Goal: Task Accomplishment & Management: Use online tool/utility

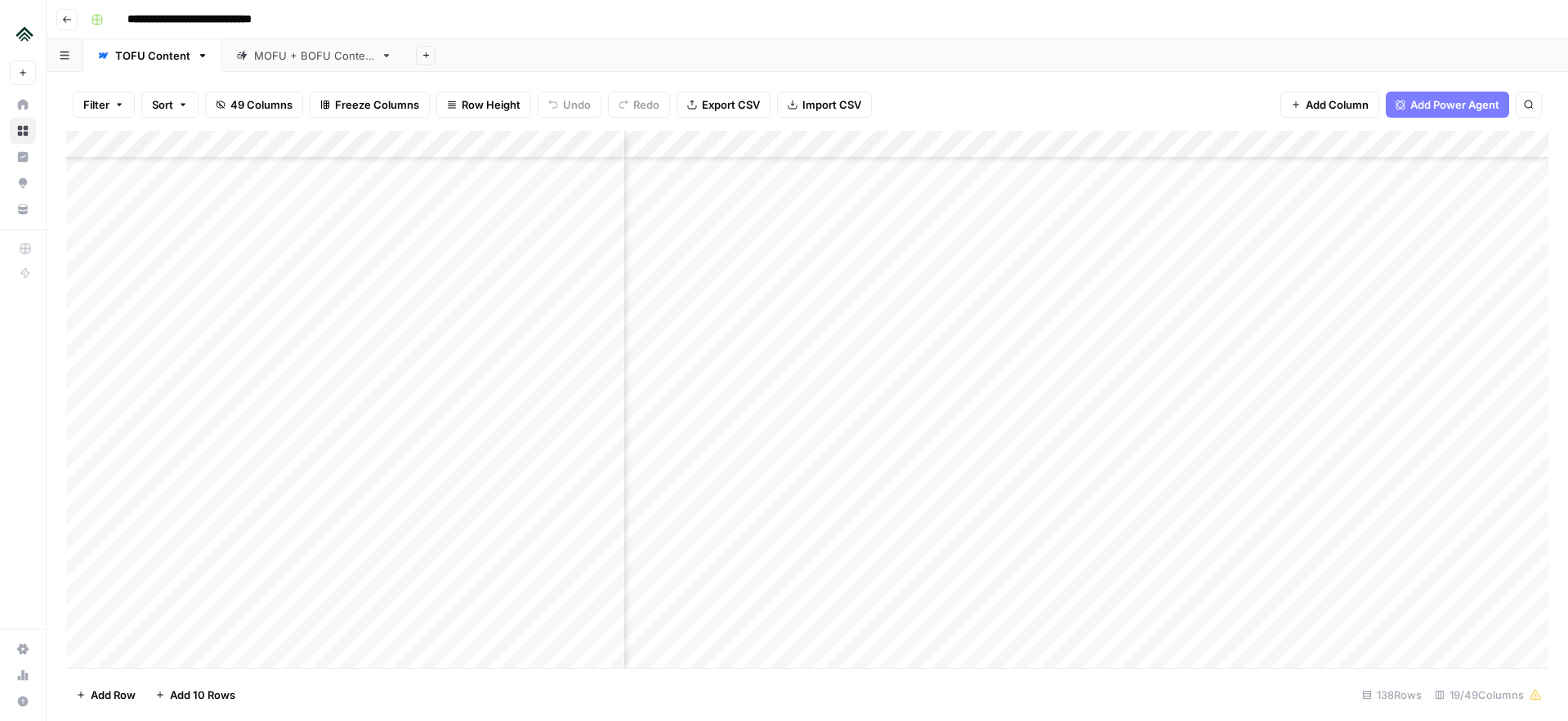
scroll to position [2698, 1525]
click at [1236, 223] on div "Add Column" at bounding box center [807, 399] width 1482 height 537
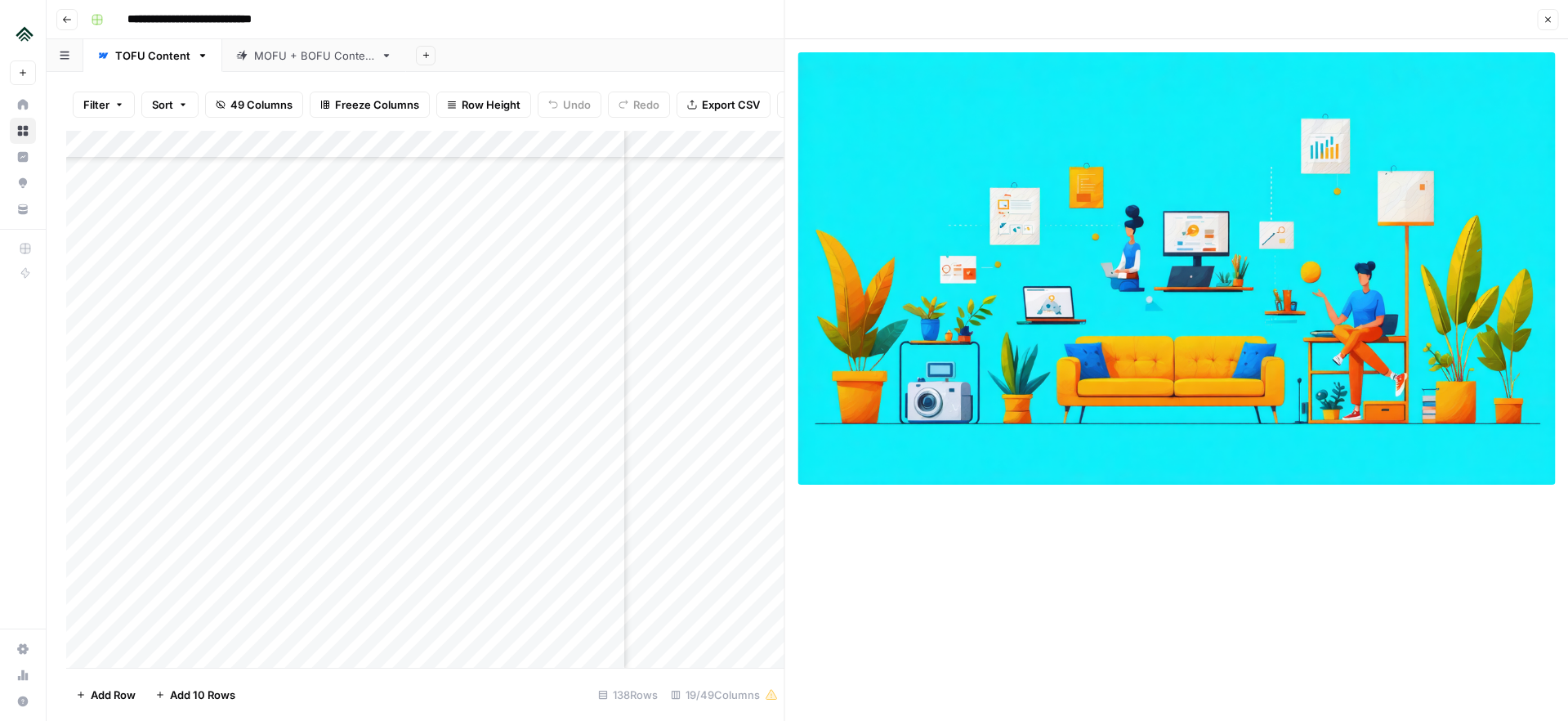
click at [1543, 17] on icon "button" at bounding box center [1547, 20] width 10 height 10
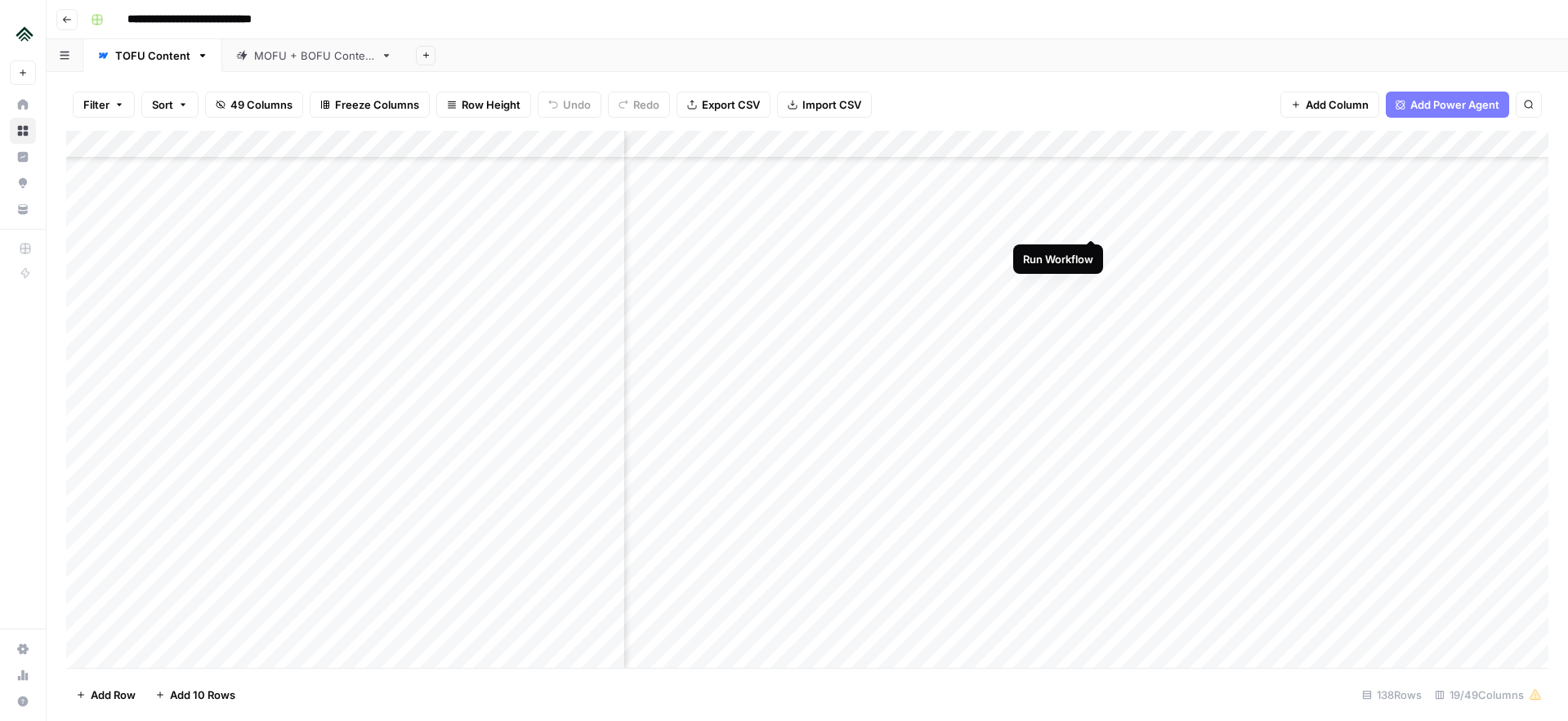
click at [1091, 223] on div "Add Column" at bounding box center [807, 399] width 1482 height 537
click at [1235, 362] on div "Add Column" at bounding box center [807, 399] width 1482 height 537
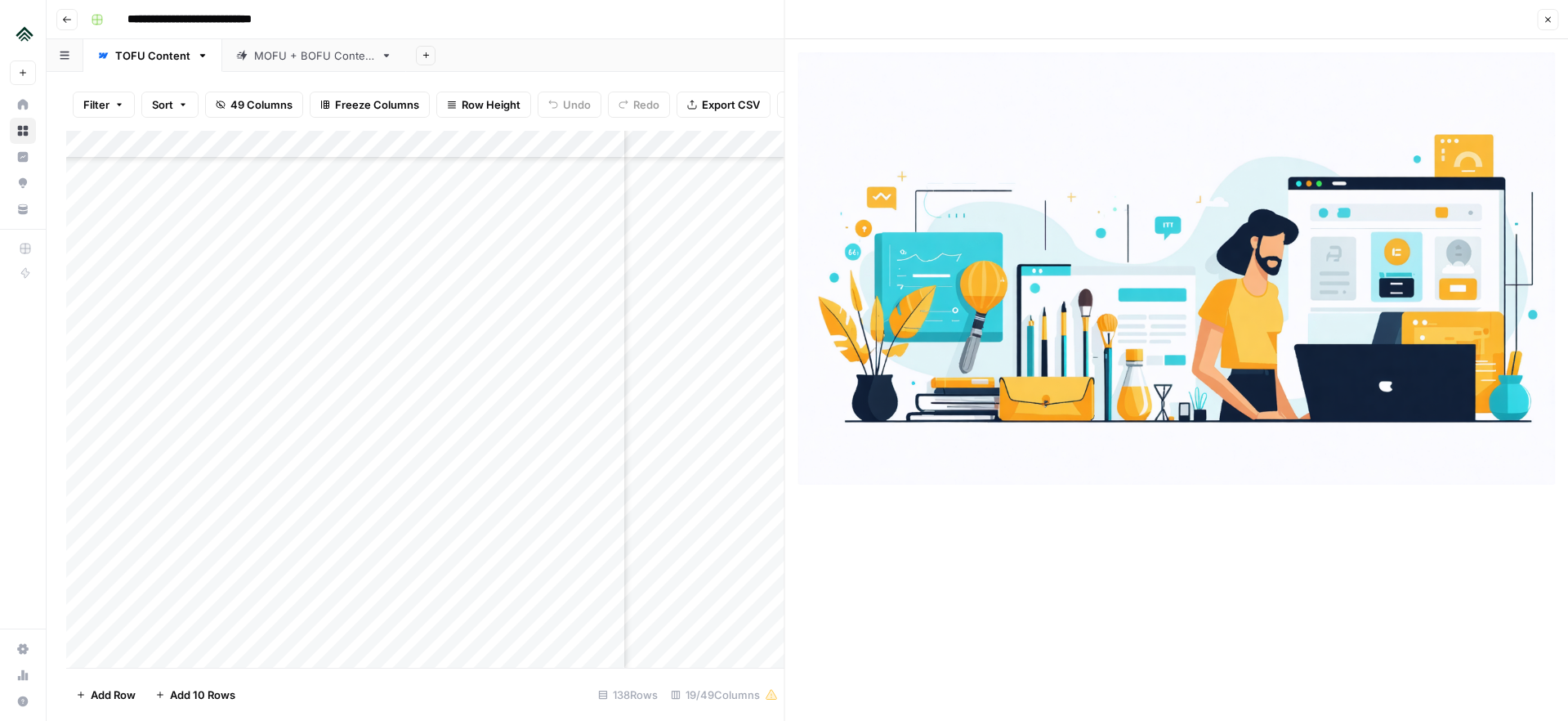
click at [1539, 16] on button "Close" at bounding box center [1547, 19] width 21 height 21
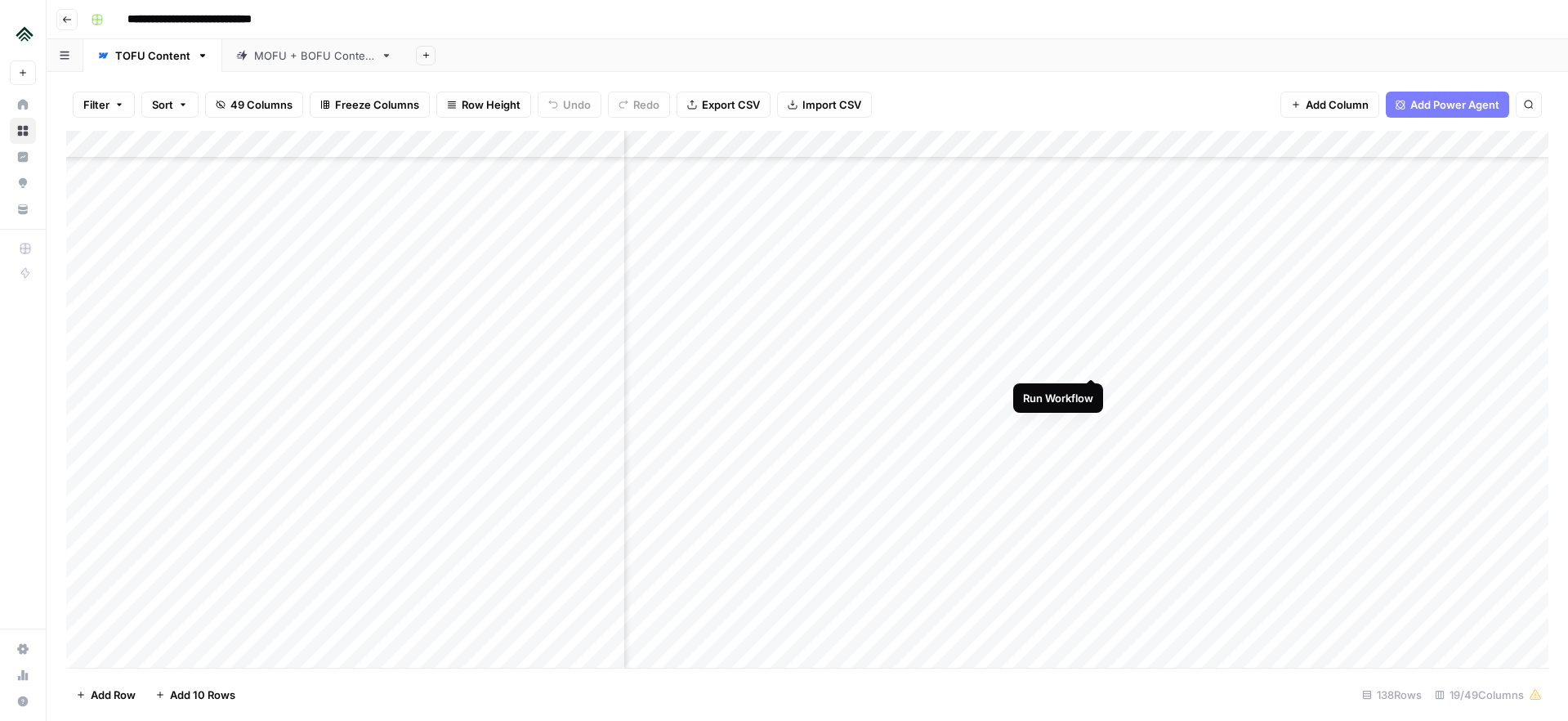
click at [1088, 359] on div "Add Column" at bounding box center [807, 399] width 1482 height 537
click at [1236, 473] on div "Add Column" at bounding box center [807, 399] width 1482 height 537
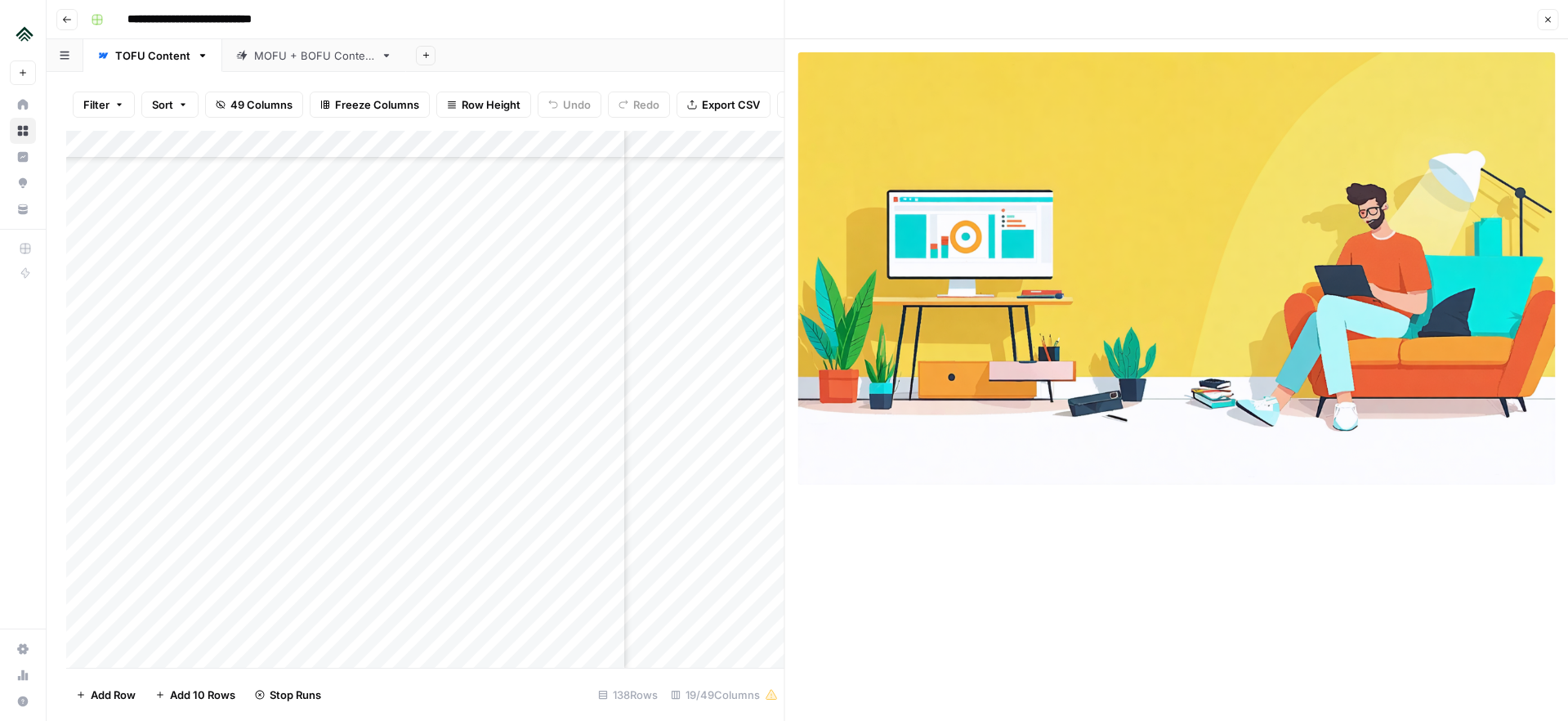
click at [1548, 21] on icon "button" at bounding box center [1547, 20] width 10 height 10
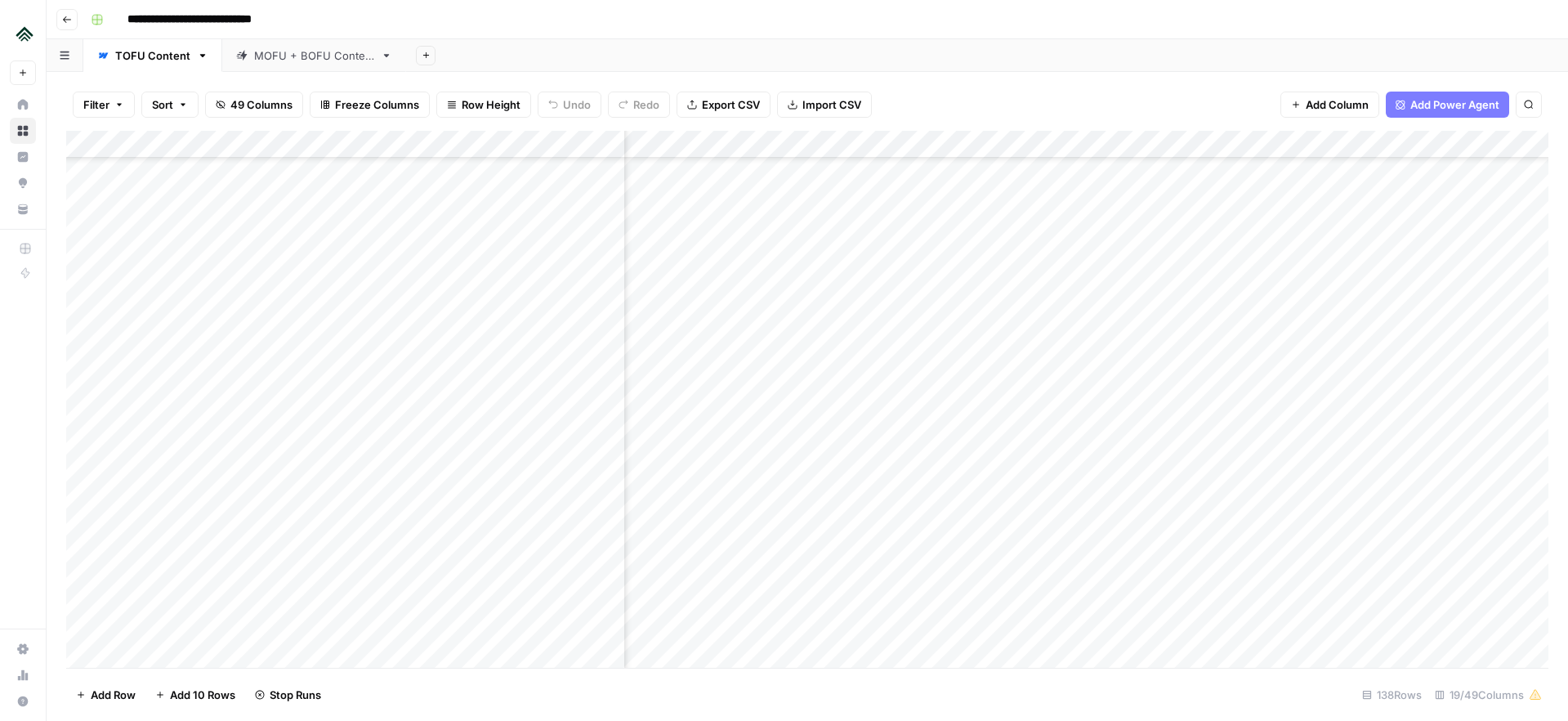
scroll to position [2641, 1525]
click at [1237, 279] on div "Add Column" at bounding box center [807, 399] width 1482 height 537
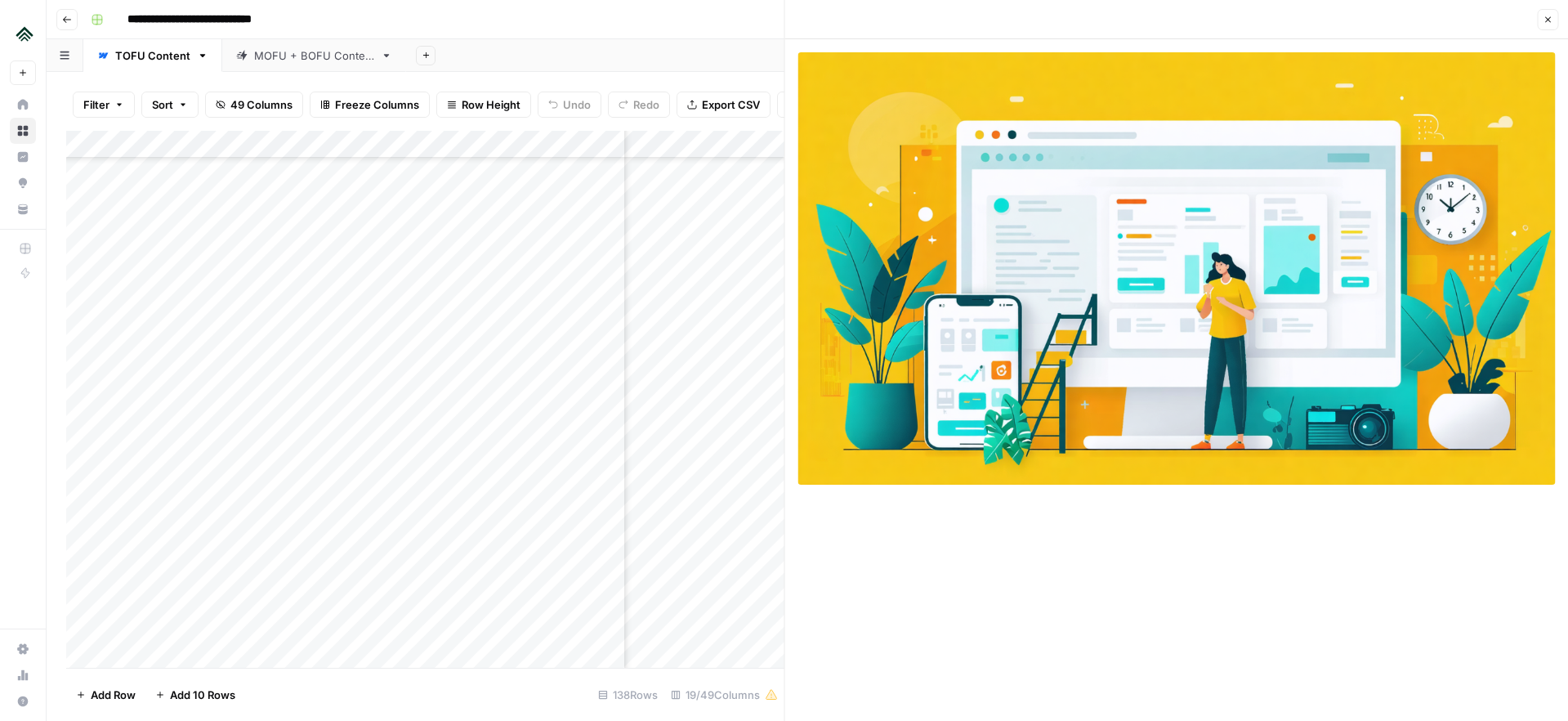
click at [1545, 21] on icon "button" at bounding box center [1548, 20] width 6 height 6
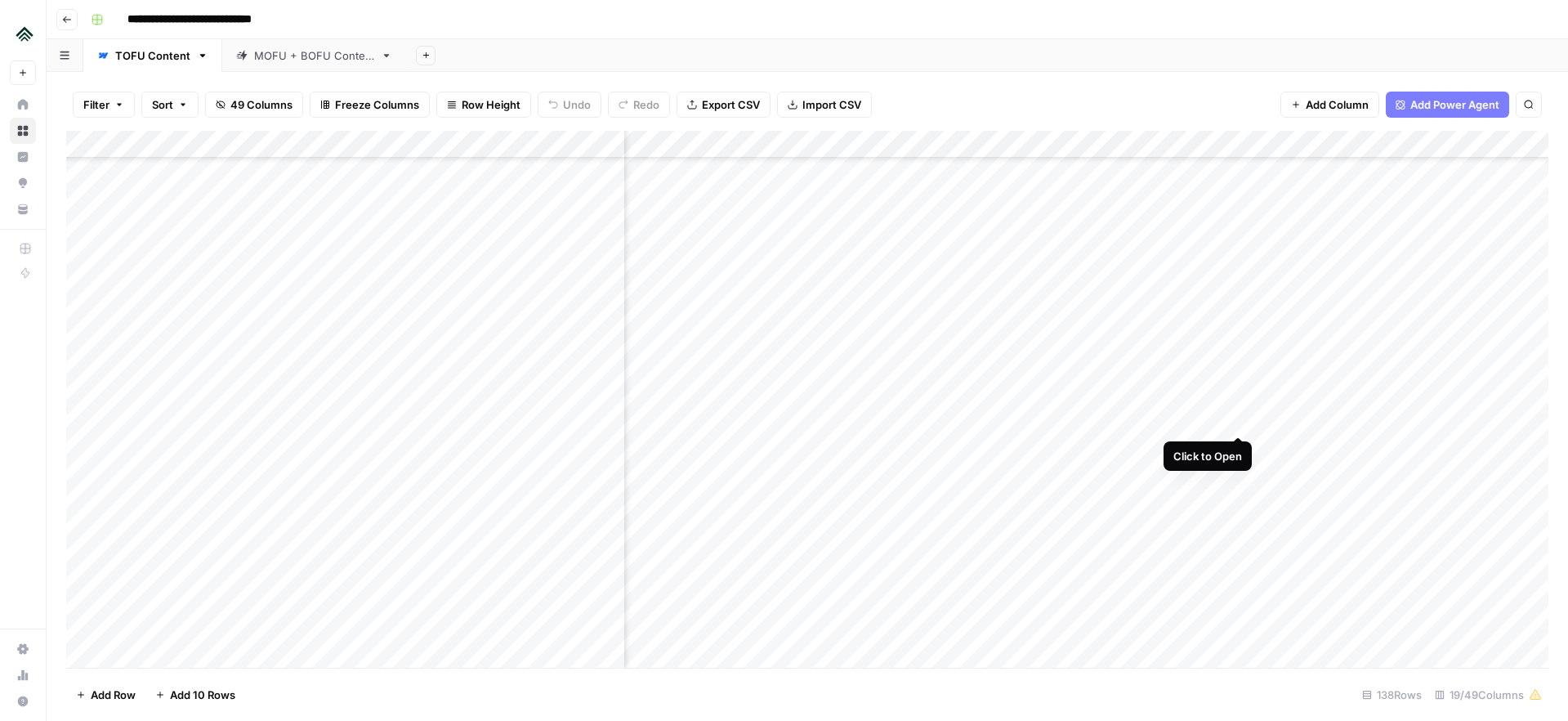
click at [1236, 420] on div "Add Column" at bounding box center [807, 399] width 1482 height 537
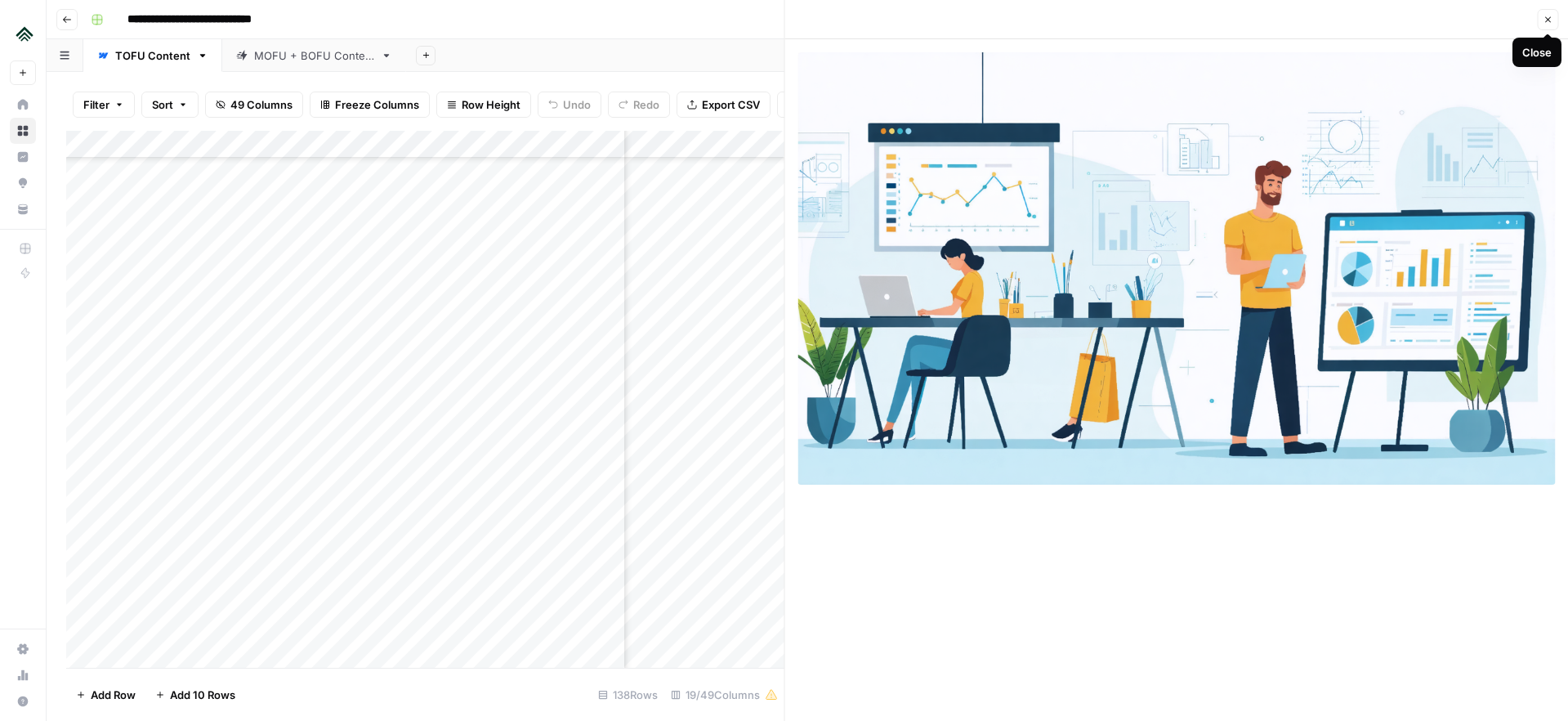
click at [1551, 18] on icon "button" at bounding box center [1547, 20] width 10 height 10
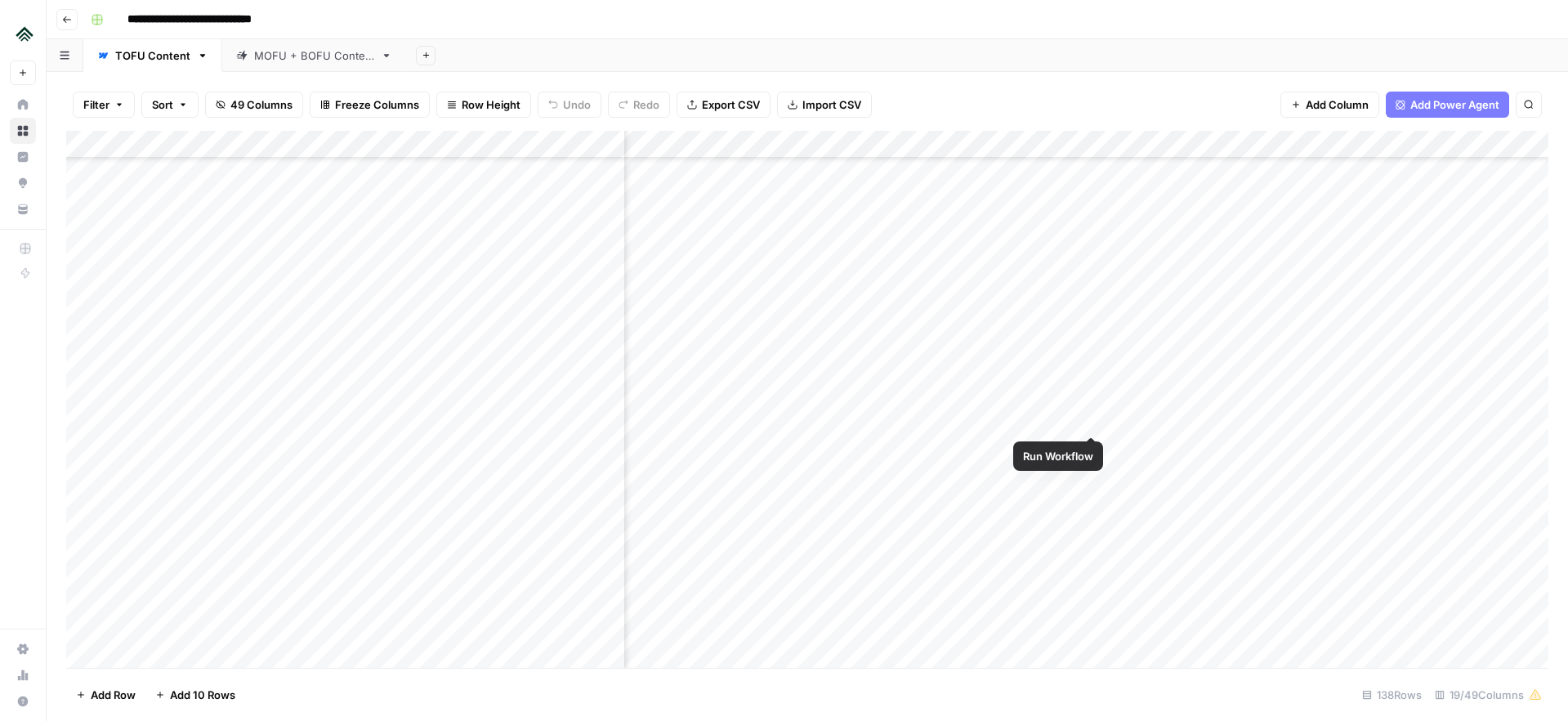
click at [1096, 420] on div "Add Column" at bounding box center [807, 399] width 1482 height 537
click at [1397, 417] on div "Add Column" at bounding box center [807, 399] width 1482 height 537
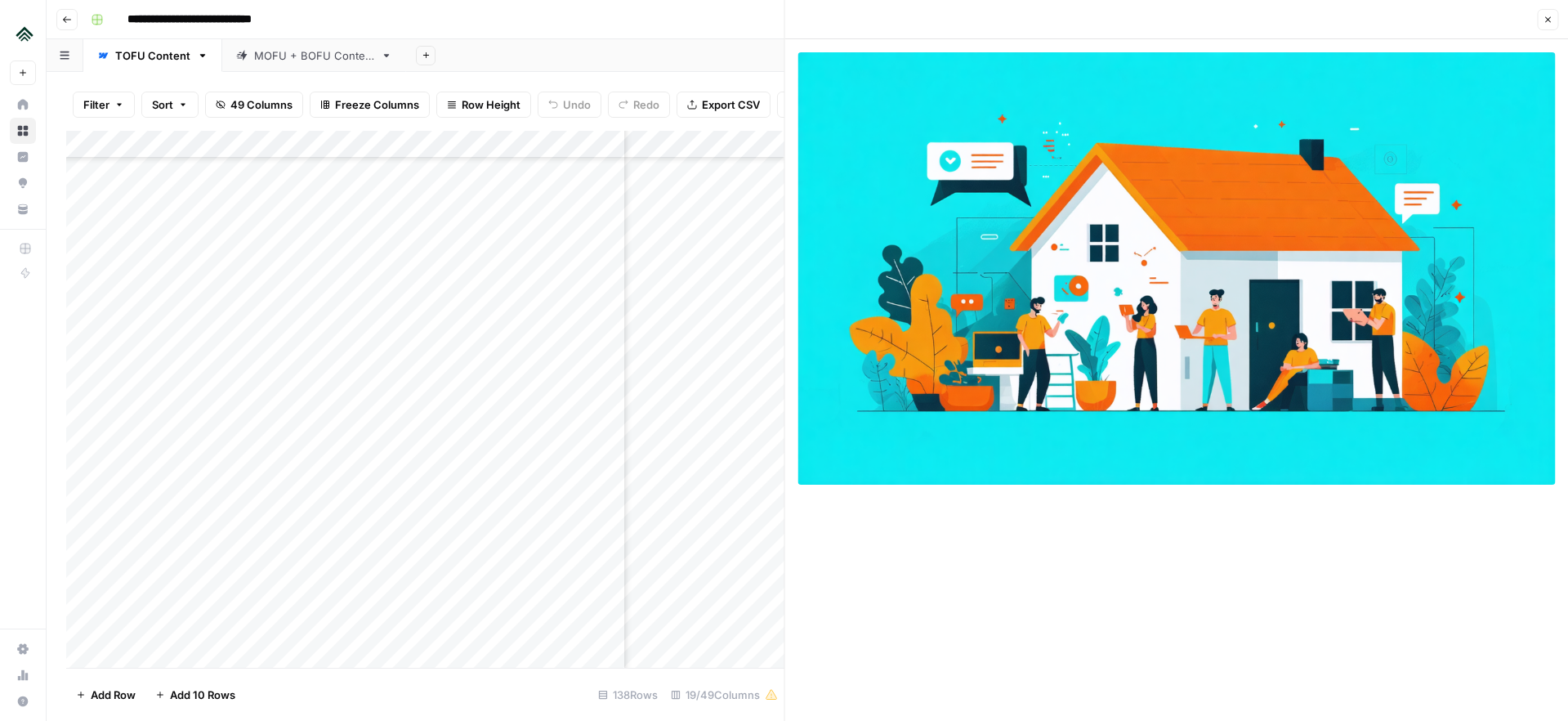
click at [1537, 26] on button "Close" at bounding box center [1547, 19] width 21 height 21
